Goal: Information Seeking & Learning: Understand process/instructions

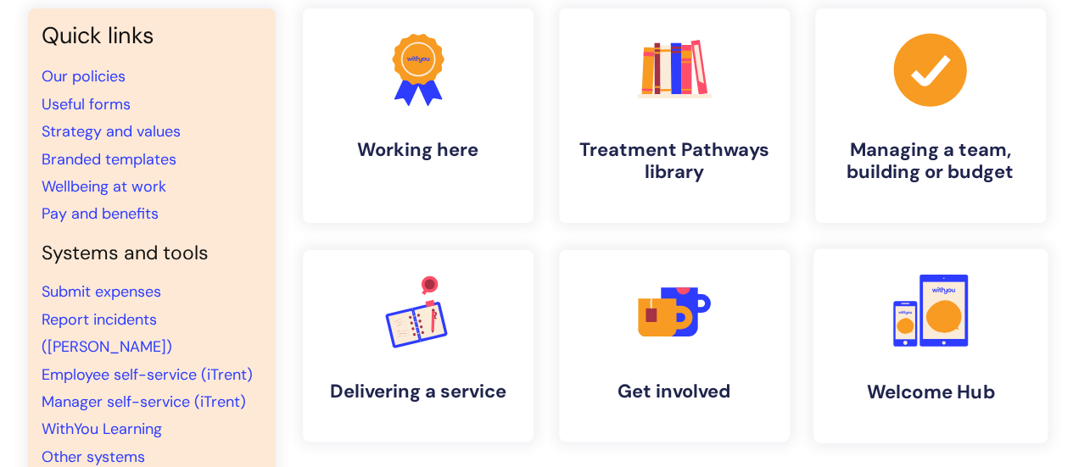
scroll to position [170, 0]
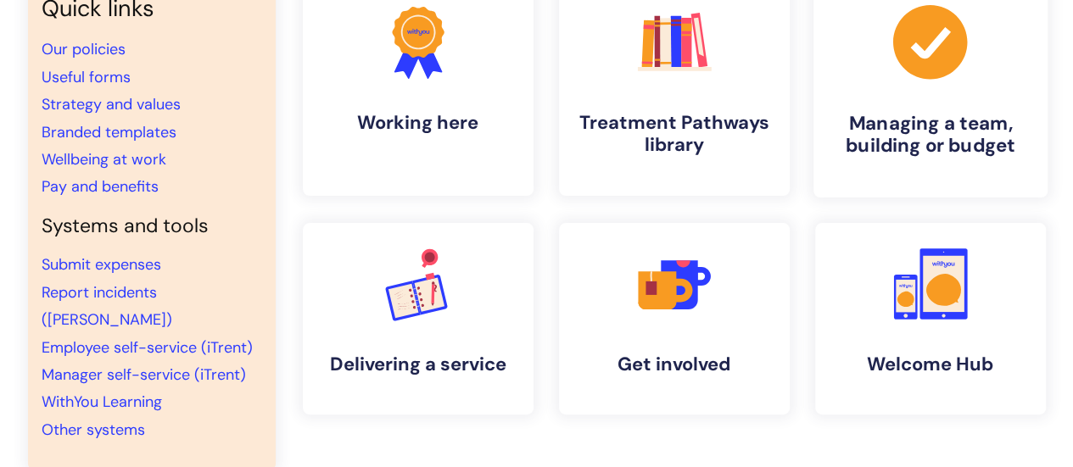
click at [934, 50] on icon ".cls-1{fill:#a53144;stroke-width:0px;}" at bounding box center [930, 42] width 84 height 84
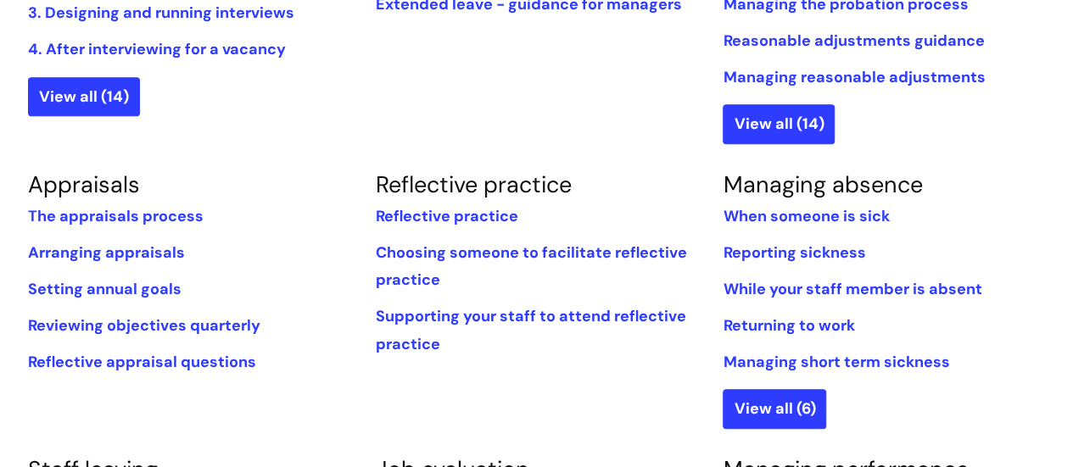
scroll to position [678, 0]
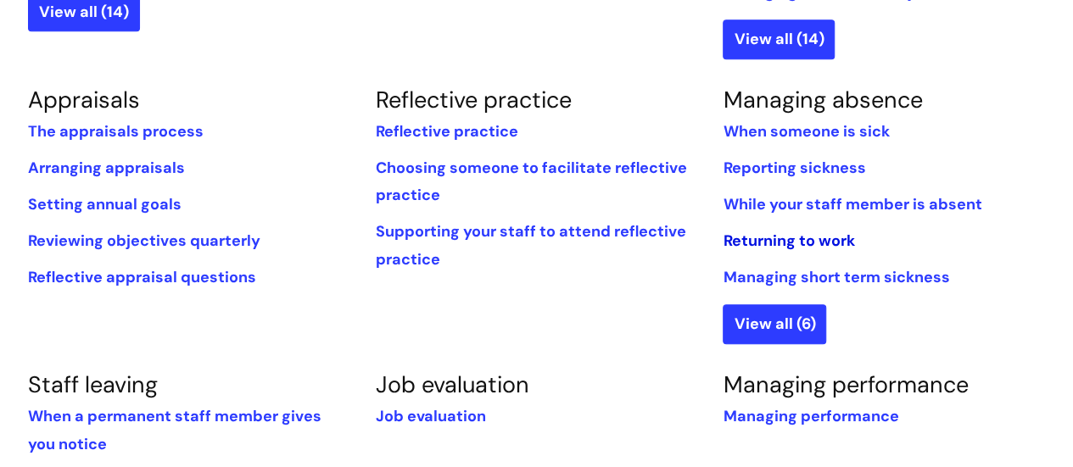
click at [804, 238] on link "Returning to work" at bounding box center [787, 241] width 131 height 20
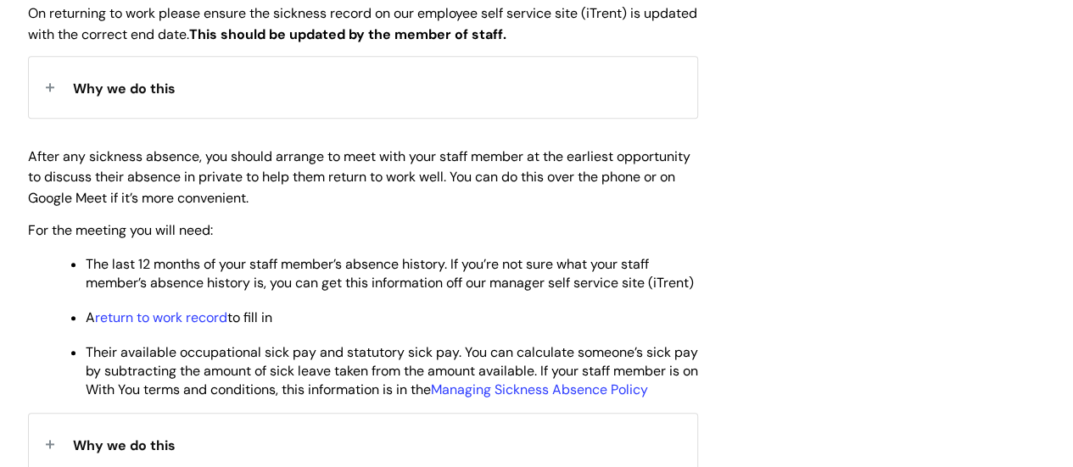
scroll to position [848, 0]
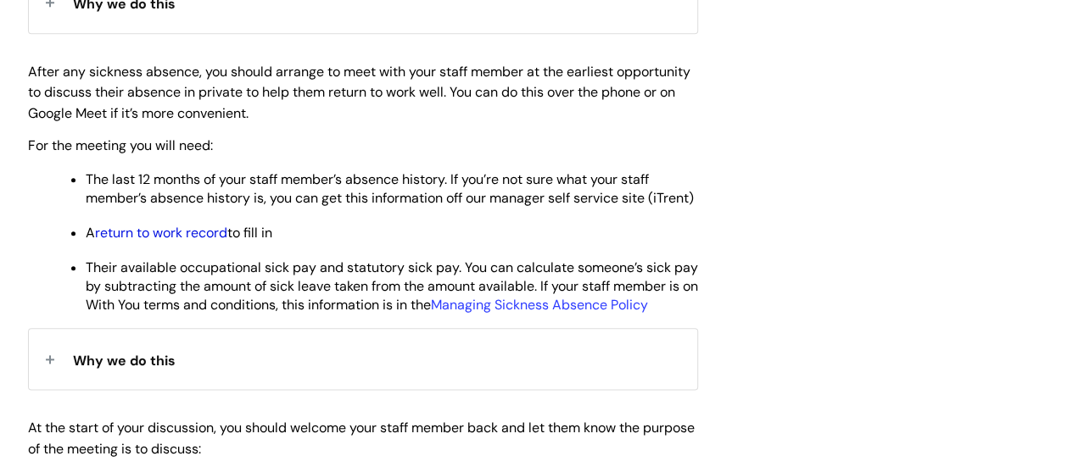
click at [136, 242] on link "return to work record" at bounding box center [161, 233] width 132 height 18
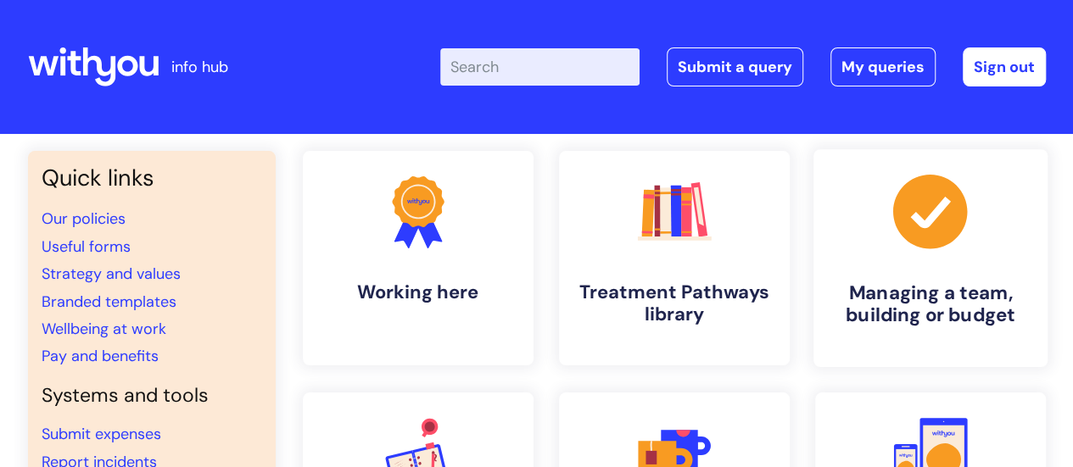
click at [962, 260] on link ".cls-1{fill:#a53144;stroke-width:0px;} Managing a team, building or budget" at bounding box center [929, 258] width 234 height 218
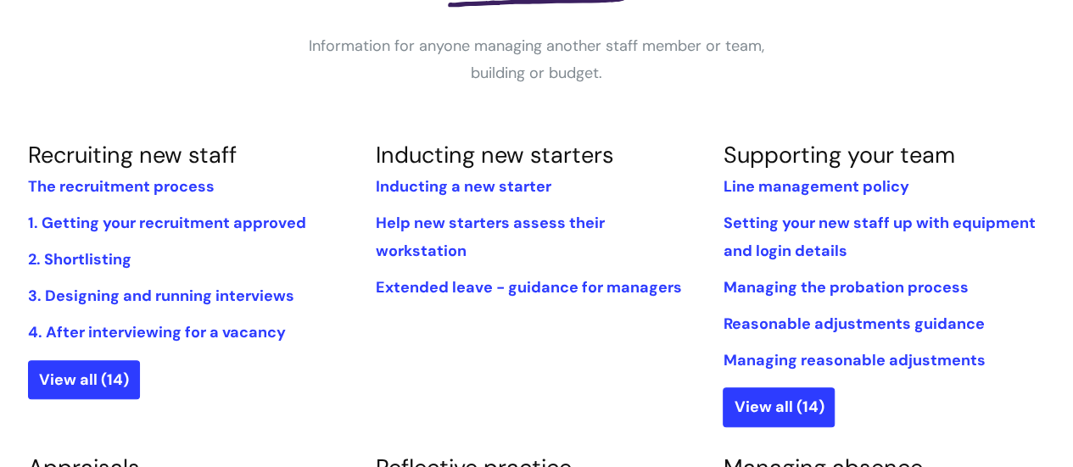
scroll to position [424, 0]
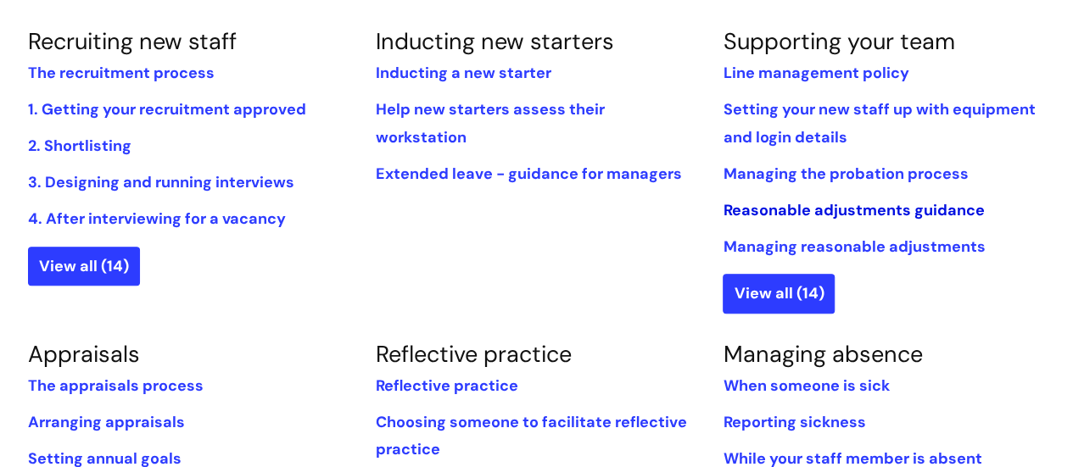
click at [808, 216] on link "Reasonable adjustments guidance" at bounding box center [852, 210] width 261 height 20
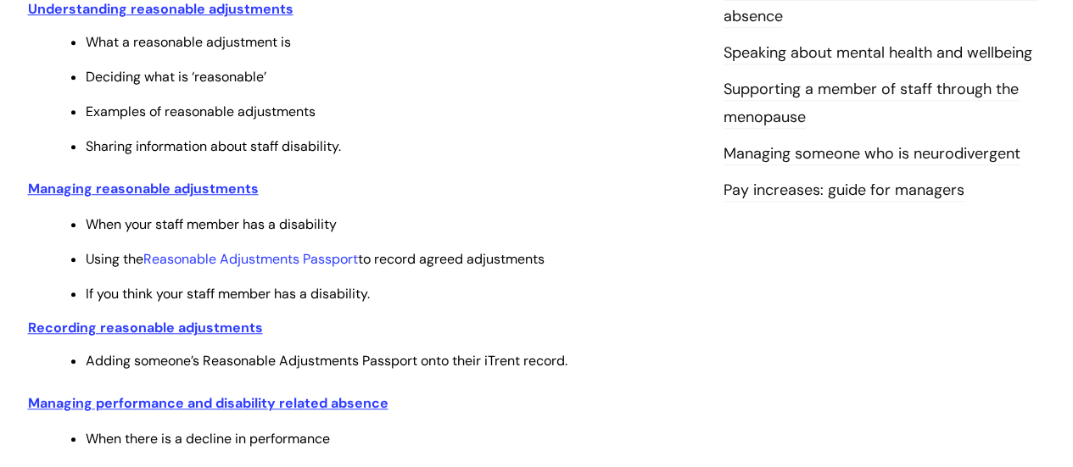
scroll to position [678, 0]
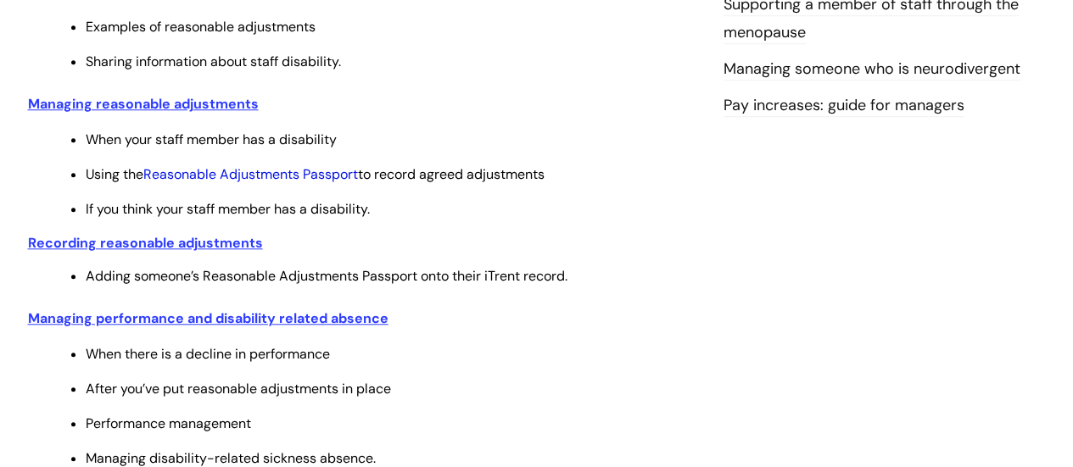
click at [316, 181] on link "Reasonable Adjustments Passport" at bounding box center [250, 174] width 215 height 18
